Goal: Task Accomplishment & Management: Manage account settings

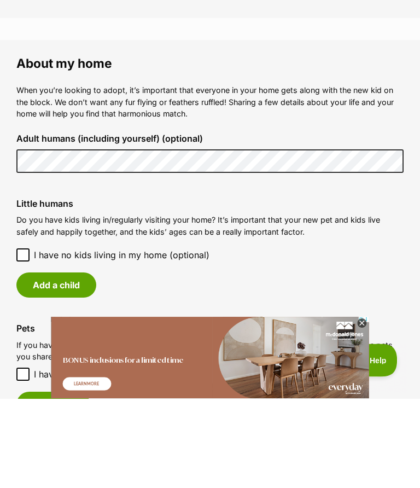
scroll to position [764, 0]
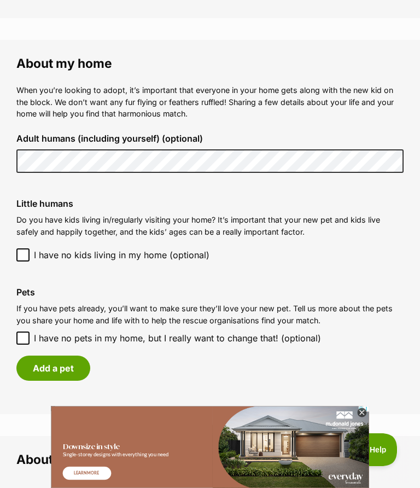
click at [73, 370] on button "Add a pet" at bounding box center [53, 368] width 74 height 25
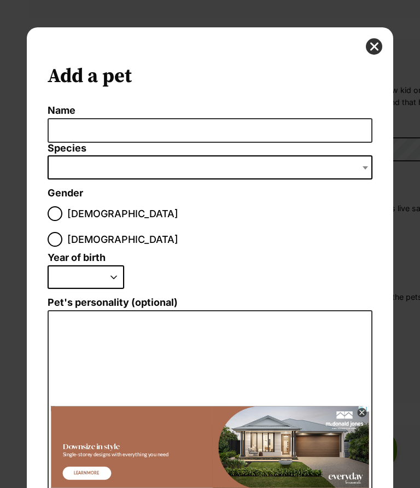
scroll to position [0, 0]
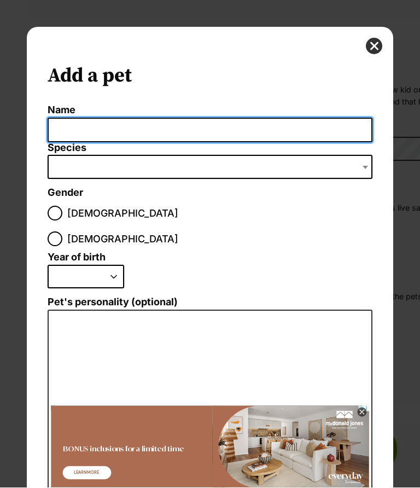
click at [206, 134] on input "Name" at bounding box center [210, 130] width 324 height 25
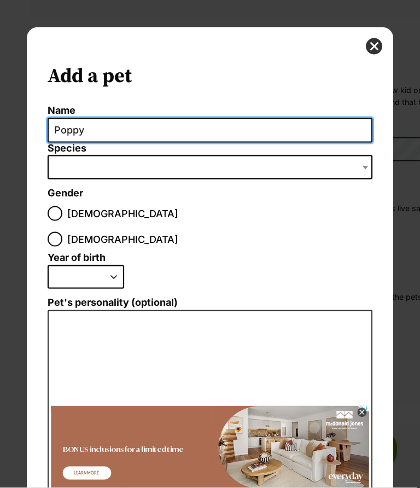
type input "Poppy"
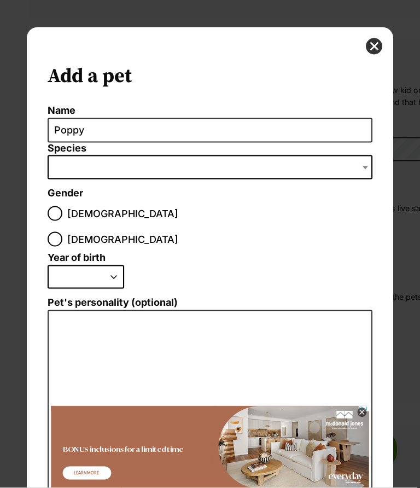
click at [173, 171] on span "Dialog Window - Close (Press escape to close)" at bounding box center [210, 167] width 324 height 24
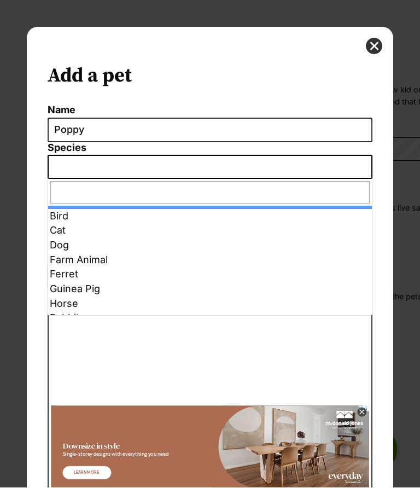
select select "1"
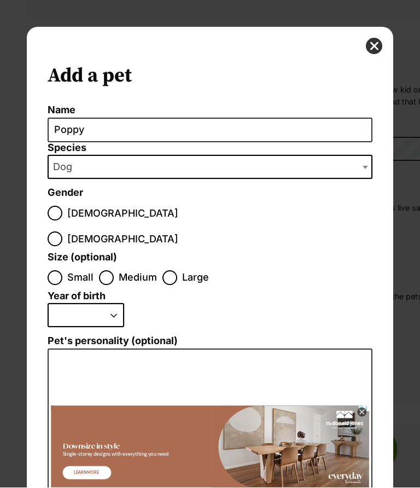
click at [62, 232] on input "[DEMOGRAPHIC_DATA]" at bounding box center [55, 239] width 15 height 15
radio input "true"
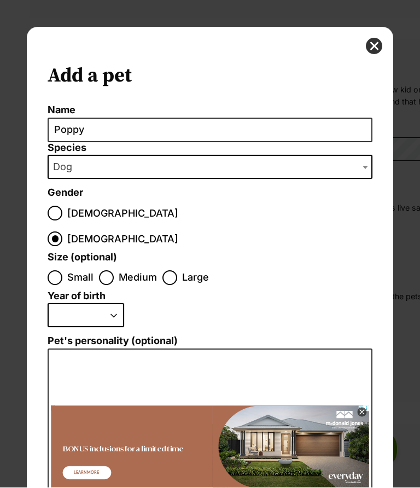
click at [58, 271] on input "Small" at bounding box center [55, 278] width 15 height 15
radio input "true"
click at [114, 304] on select "2025 2024 2023 2022 2021 2020 2019 2018 2017 2016 2015 2014 2013 2012 2011 2010…" at bounding box center [86, 316] width 77 height 24
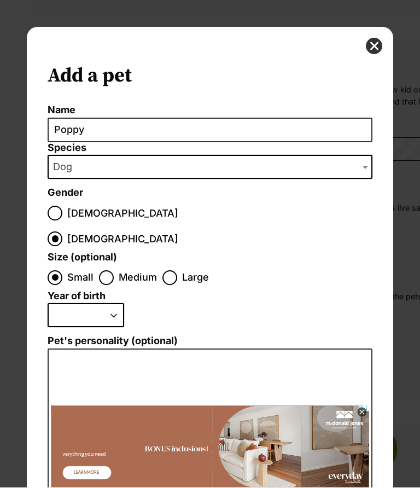
select select "2013"
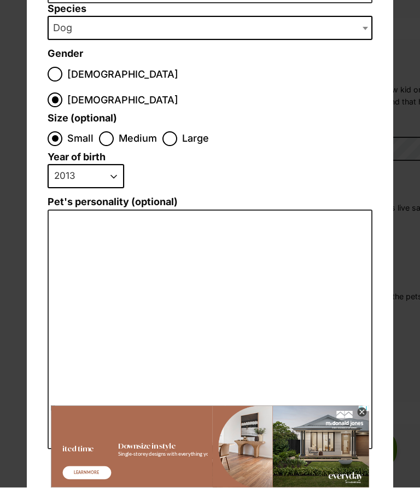
scroll to position [138, 0]
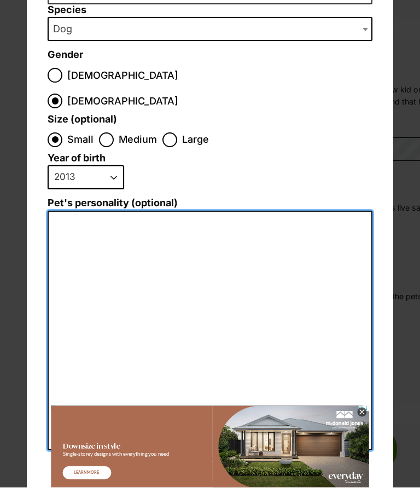
click at [190, 216] on textarea "Pet's personality (optional)" at bounding box center [210, 331] width 324 height 240
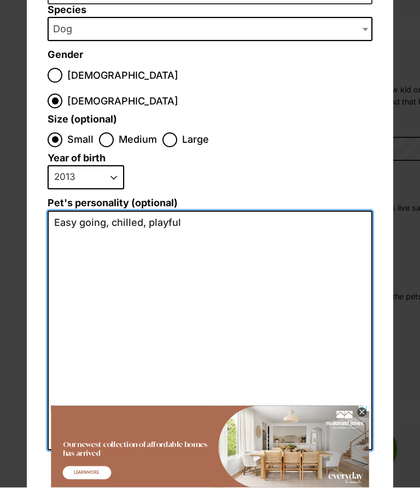
type textarea "Easy going, chilled, playful"
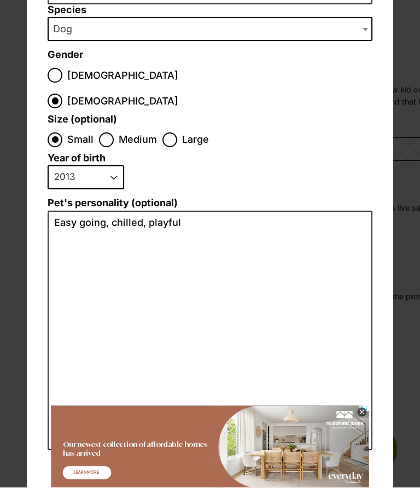
click at [362, 414] on icon at bounding box center [361, 412] width 9 height 9
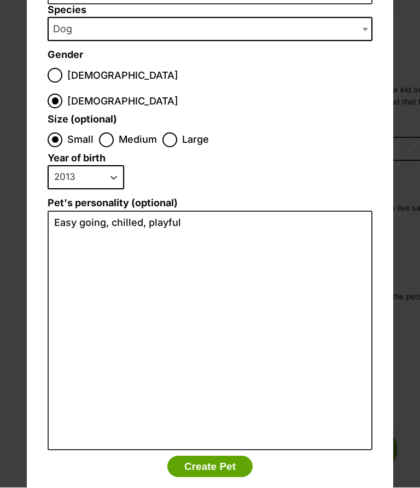
click at [222, 456] on button "Create Pet" at bounding box center [209, 467] width 85 height 22
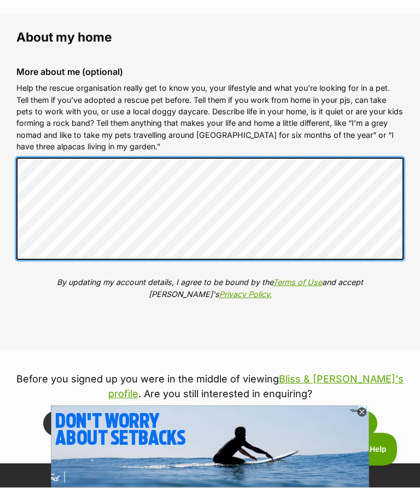
scroll to position [0, 0]
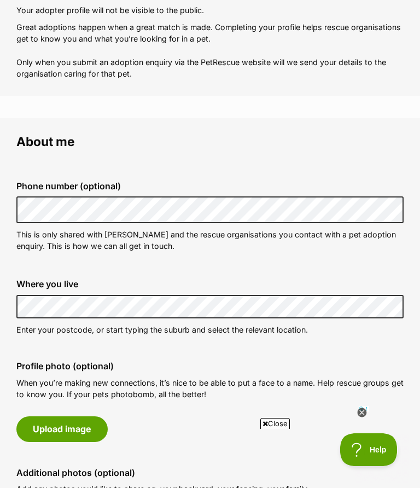
scroll to position [109, 0]
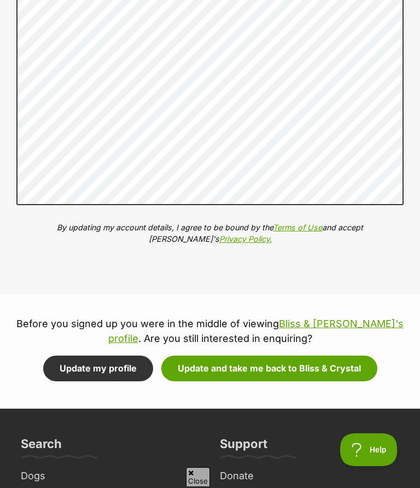
click at [247, 362] on button "Update and take me back to Bliss & Crystal" at bounding box center [269, 368] width 216 height 25
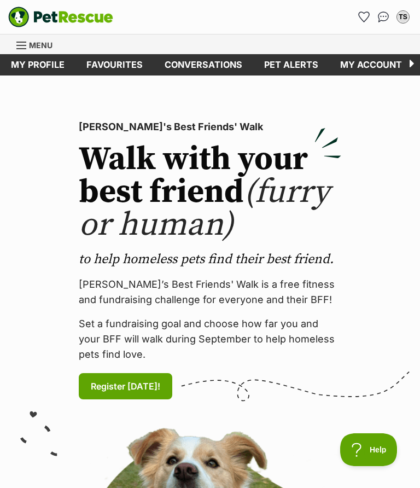
click at [377, 69] on link "My account" at bounding box center [371, 64] width 84 height 21
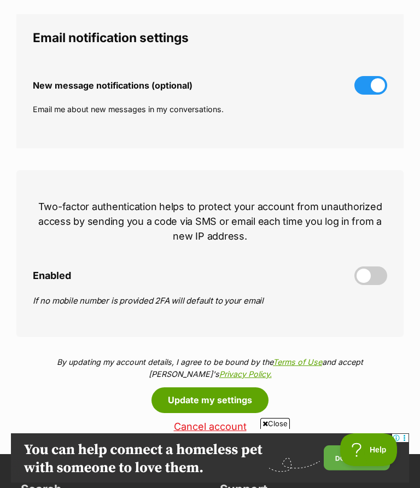
scroll to position [339, 0]
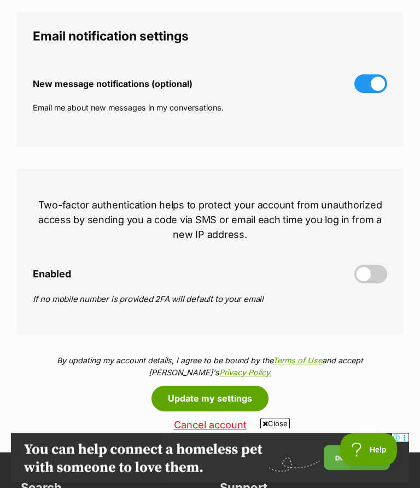
click at [369, 275] on span at bounding box center [371, 274] width 33 height 19
click at [0, 0] on input "Enabled" at bounding box center [0, 0] width 0 height 0
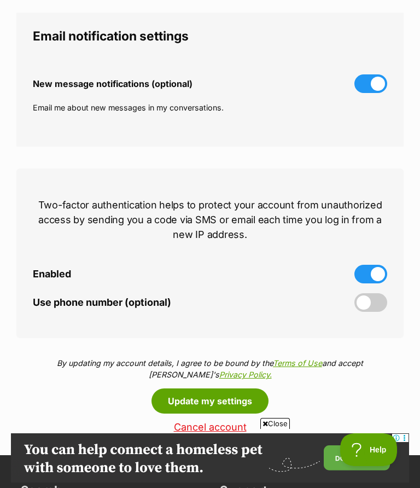
click at [374, 304] on span at bounding box center [371, 302] width 33 height 19
click at [0, 0] on input "Use phone number (optional)" at bounding box center [0, 0] width 0 height 0
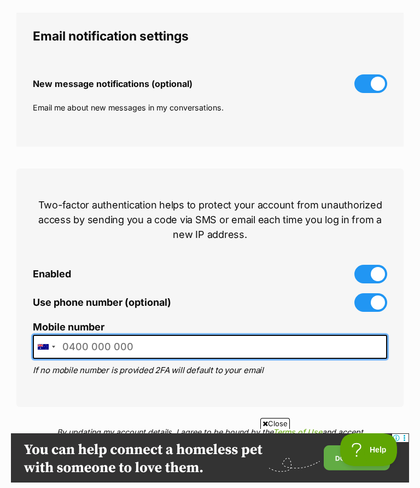
click at [109, 346] on input "Mobile number" at bounding box center [210, 347] width 355 height 25
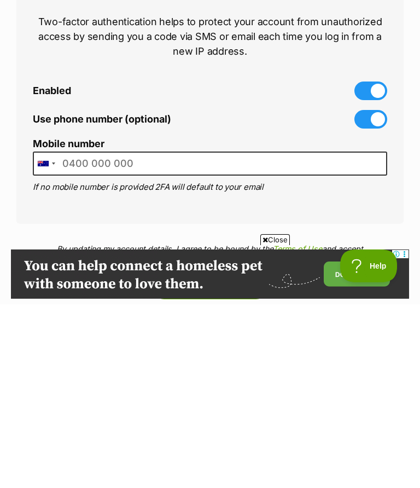
type input "0430552002"
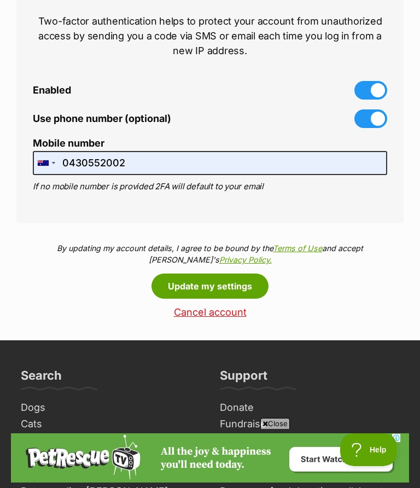
scroll to position [0, 0]
click at [220, 288] on button "Update my settings" at bounding box center [210, 286] width 117 height 25
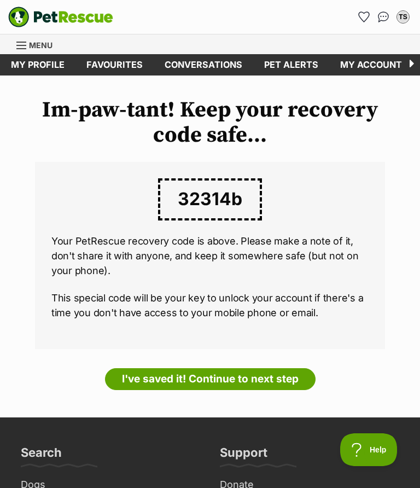
click at [253, 372] on link "I've saved it! Continue to next step" at bounding box center [210, 379] width 211 height 22
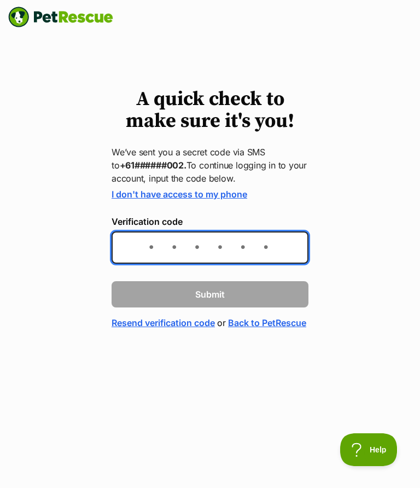
click at [225, 246] on input "Verification code" at bounding box center [210, 247] width 197 height 32
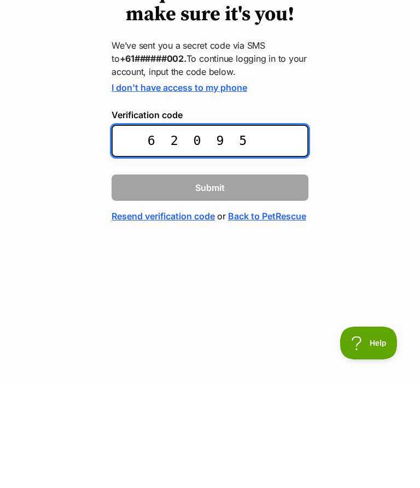
type input "620950"
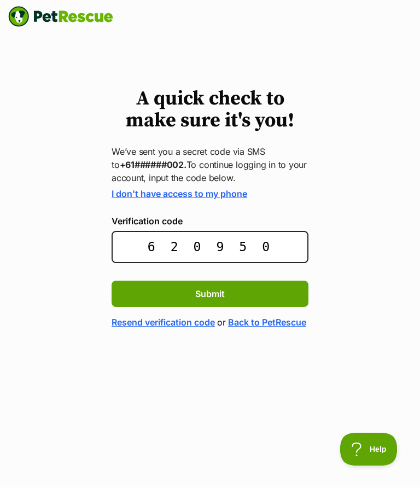
click at [215, 298] on span "Submit" at bounding box center [210, 294] width 30 height 13
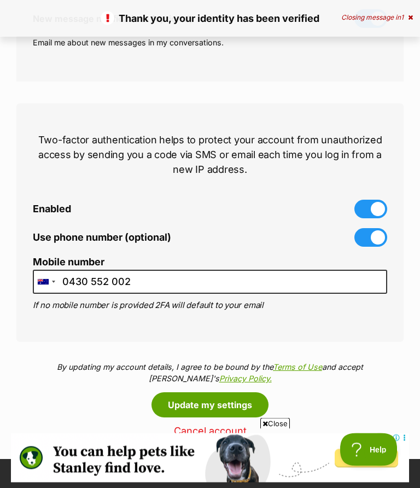
scroll to position [405, 0]
click at [228, 403] on button "Update my settings" at bounding box center [210, 404] width 117 height 25
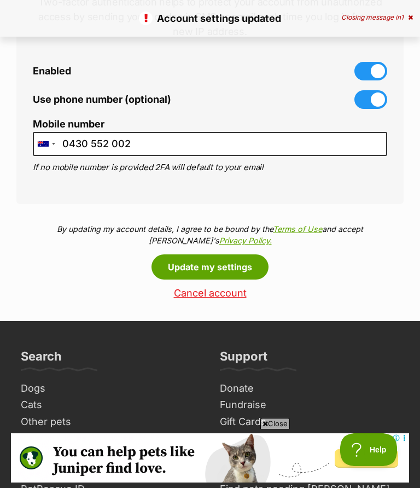
click at [221, 267] on button "Update my settings" at bounding box center [210, 266] width 117 height 25
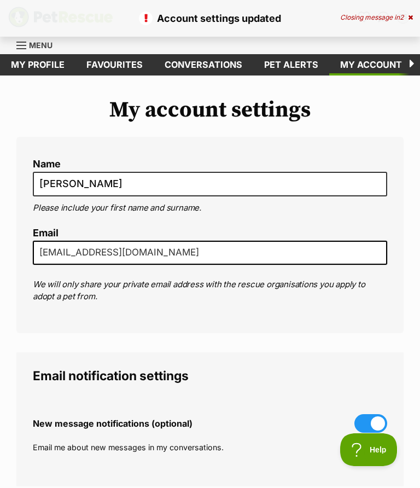
click at [370, 66] on link "My account" at bounding box center [371, 64] width 84 height 21
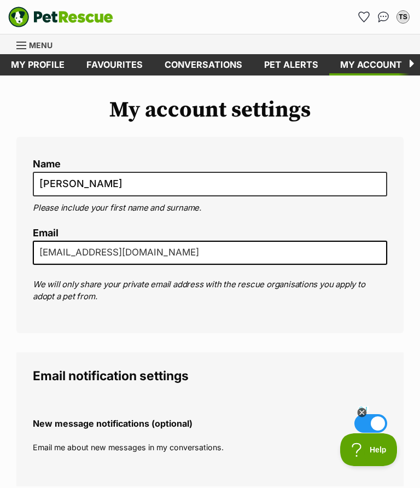
click at [361, 413] on icon at bounding box center [361, 412] width 9 height 9
click at [408, 69] on icon at bounding box center [409, 64] width 21 height 21
click at [409, 65] on icon at bounding box center [409, 64] width 21 height 21
click at [37, 66] on link "My profile" at bounding box center [38, 64] width 76 height 21
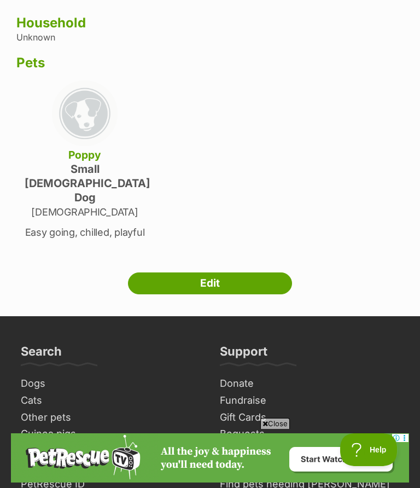
click at [217, 272] on link "Edit" at bounding box center [210, 283] width 164 height 22
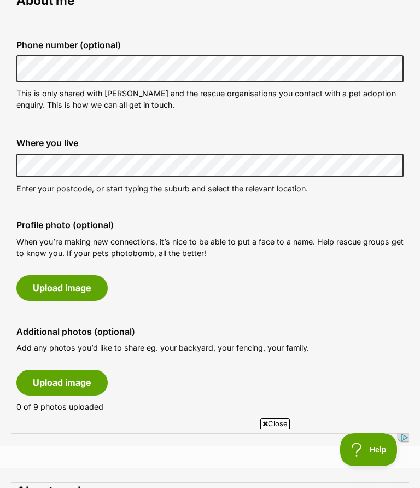
click at [85, 287] on button "Upload image" at bounding box center [61, 287] width 91 height 25
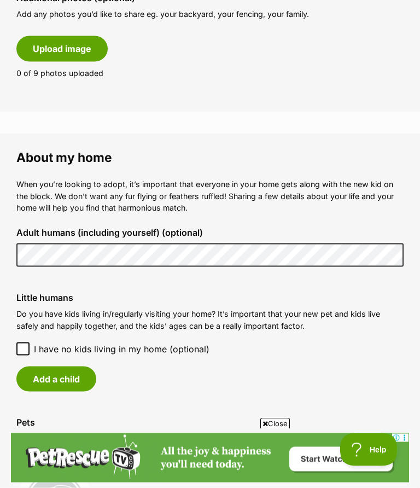
scroll to position [706, 0]
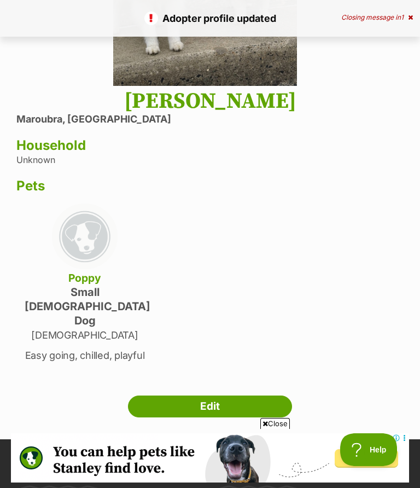
scroll to position [251, 0]
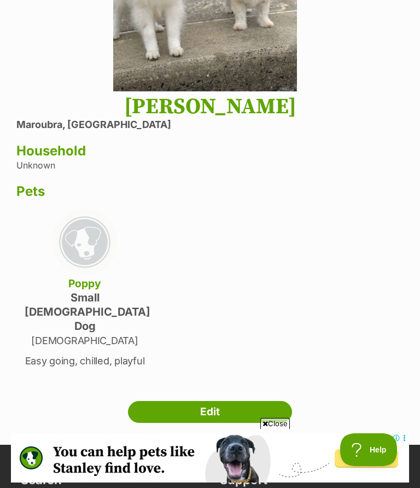
click at [76, 148] on h3 "Household" at bounding box center [209, 150] width 387 height 15
click at [210, 401] on link "Edit" at bounding box center [210, 412] width 164 height 22
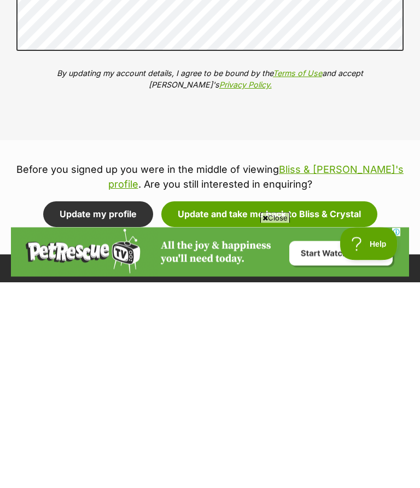
click at [123, 408] on button "Update my profile" at bounding box center [98, 420] width 110 height 25
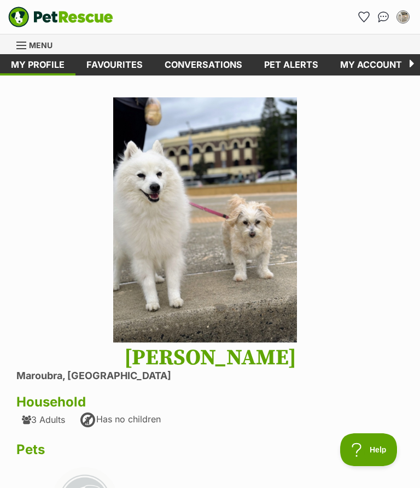
click at [289, 62] on link "Pet alerts" at bounding box center [291, 64] width 76 height 21
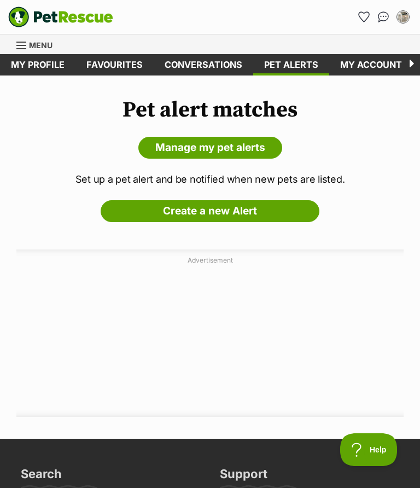
click at [245, 154] on link "Manage my pet alerts" at bounding box center [210, 148] width 144 height 22
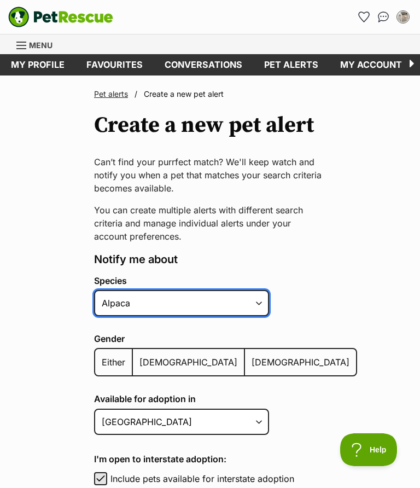
click at [260, 305] on select "Alpaca Bird Cat Chicken Cow Dog Donkey Duck Ferret Fish Goat Goose Guinea Fowl …" at bounding box center [181, 303] width 175 height 26
select select "1"
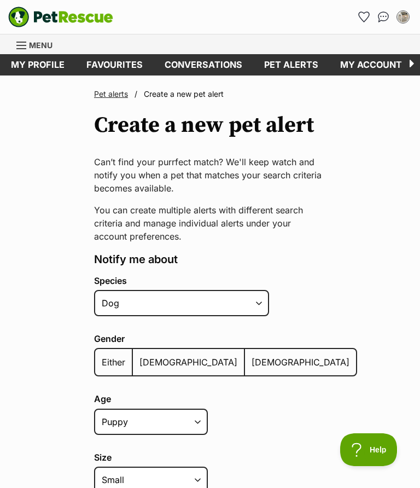
click at [252, 365] on span "Female" at bounding box center [301, 362] width 98 height 11
click at [251, 356] on input "Female" at bounding box center [251, 355] width 0 height 1
radio input "true"
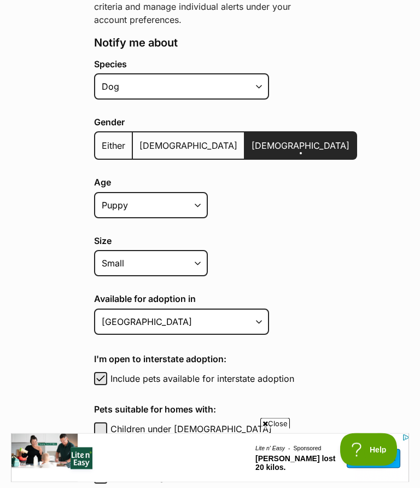
scroll to position [217, 0]
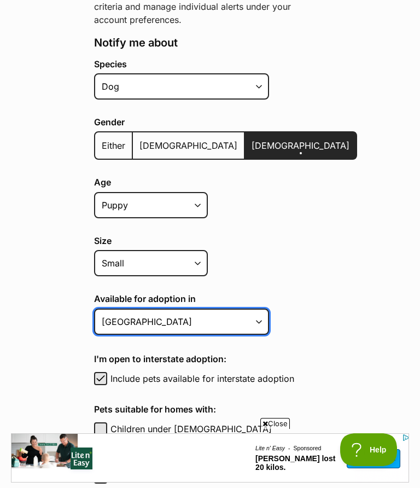
click at [251, 323] on select "Australian Capital Territory New South Wales Northern Territory Queensland Sout…" at bounding box center [181, 322] width 175 height 26
select select "1"
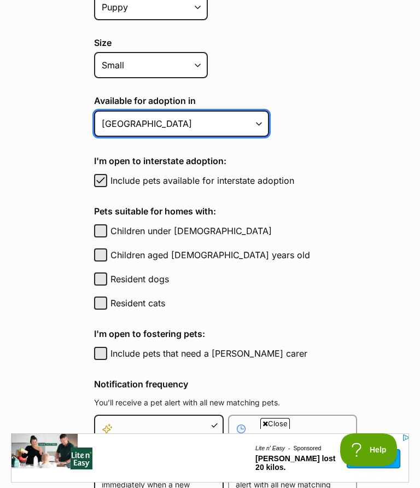
scroll to position [416, 0]
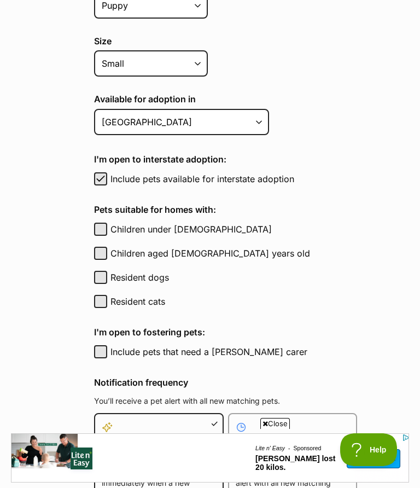
click at [101, 230] on button "Children under 5 years old" at bounding box center [100, 229] width 13 height 13
click at [100, 231] on span "button" at bounding box center [100, 229] width 11 height 13
checkbox input "false"
click at [100, 277] on button "Resident dogs" at bounding box center [100, 277] width 13 height 13
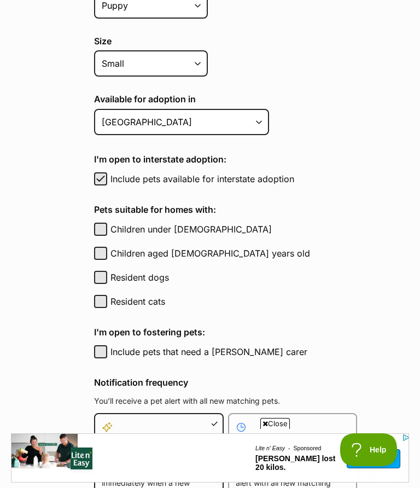
checkbox input "true"
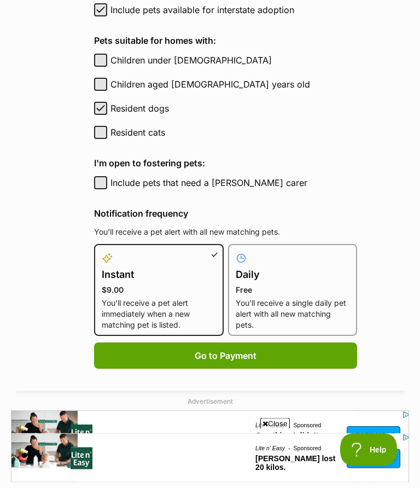
scroll to position [586, 0]
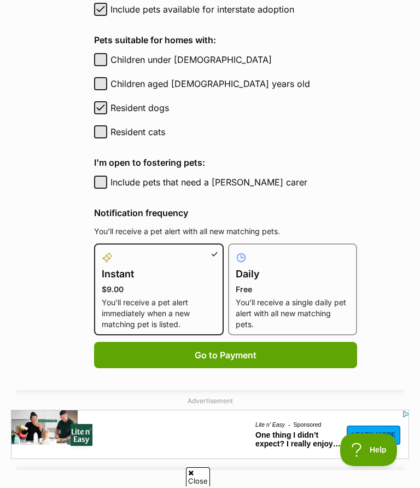
click at [269, 287] on p "Free" at bounding box center [293, 289] width 114 height 11
click at [235, 251] on input "Daily Free You’ll receive a single daily pet alert with all new matching pets." at bounding box center [235, 250] width 1 height 1
radio input "true"
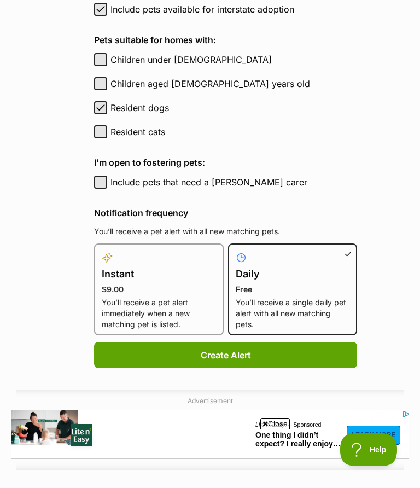
click at [211, 353] on button "Create Alert" at bounding box center [225, 355] width 263 height 26
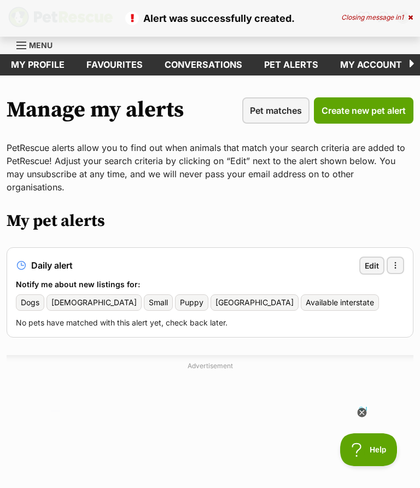
click at [362, 412] on icon at bounding box center [362, 412] width 4 height 4
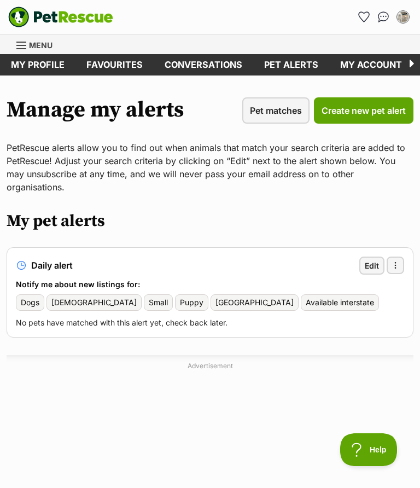
click at [113, 64] on link "Favourites" at bounding box center [115, 64] width 78 height 21
